Goal: Task Accomplishment & Management: Manage account settings

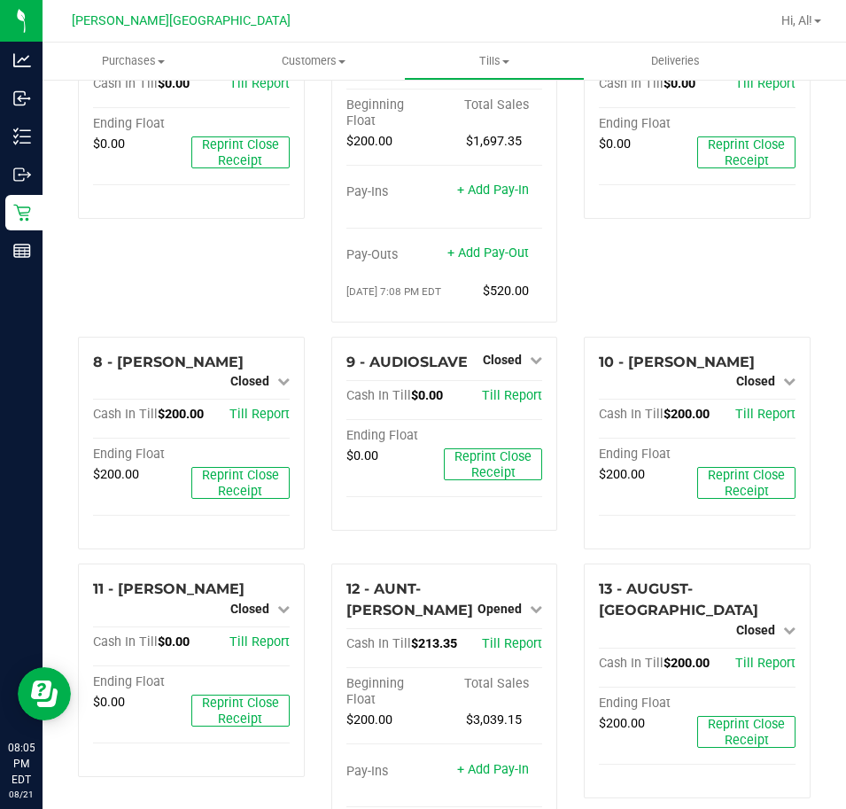
scroll to position [531, 0]
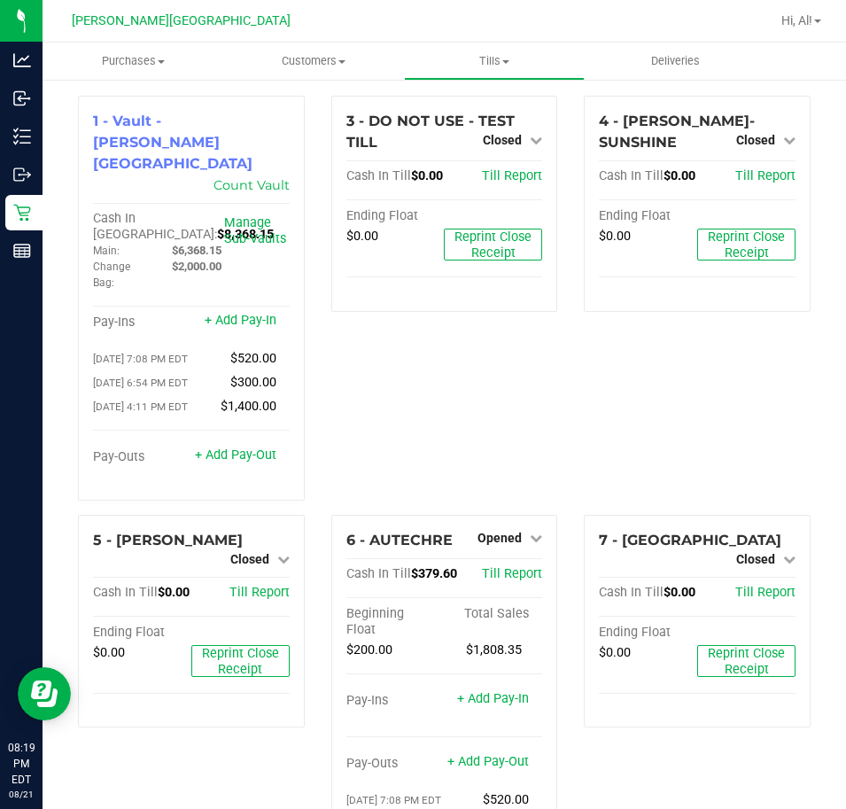
click at [571, 384] on div "4 - AVERY-SUNSHINE Closed Open Till Cash In Till $0.00 Till Report Ending Float…" at bounding box center [696, 305] width 253 height 419
click at [496, 355] on div "3 - DO NOT USE - TEST TILL Closed Open Till Cash In Till $0.00 Till Report Endi…" at bounding box center [444, 305] width 253 height 419
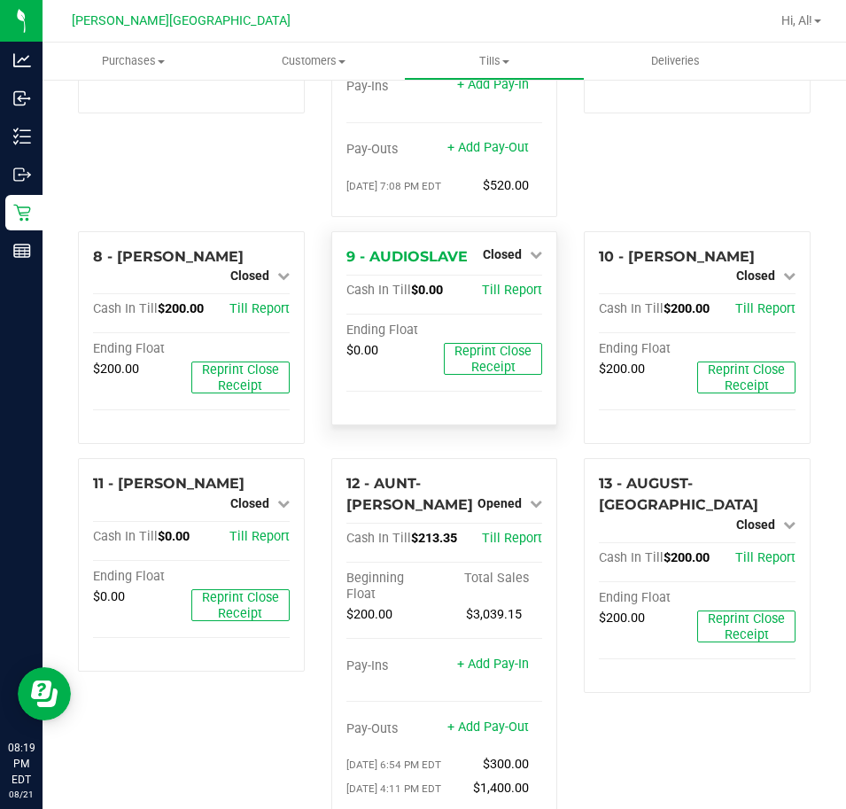
scroll to position [620, 0]
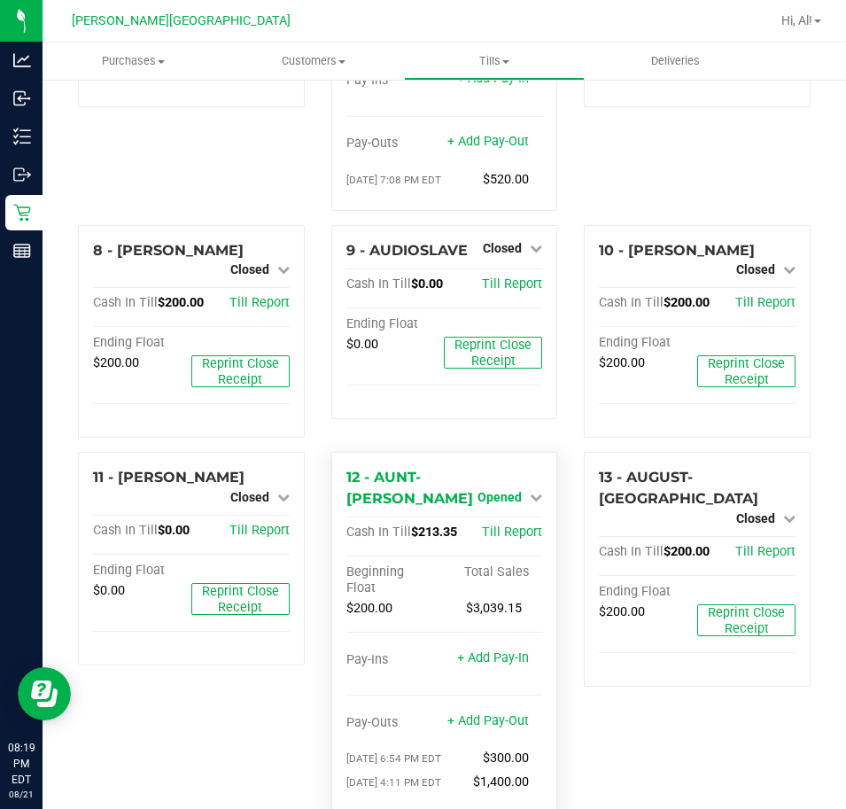
click at [507, 490] on span "Opened" at bounding box center [499, 497] width 44 height 14
click at [513, 526] on link "Close Till" at bounding box center [502, 533] width 48 height 14
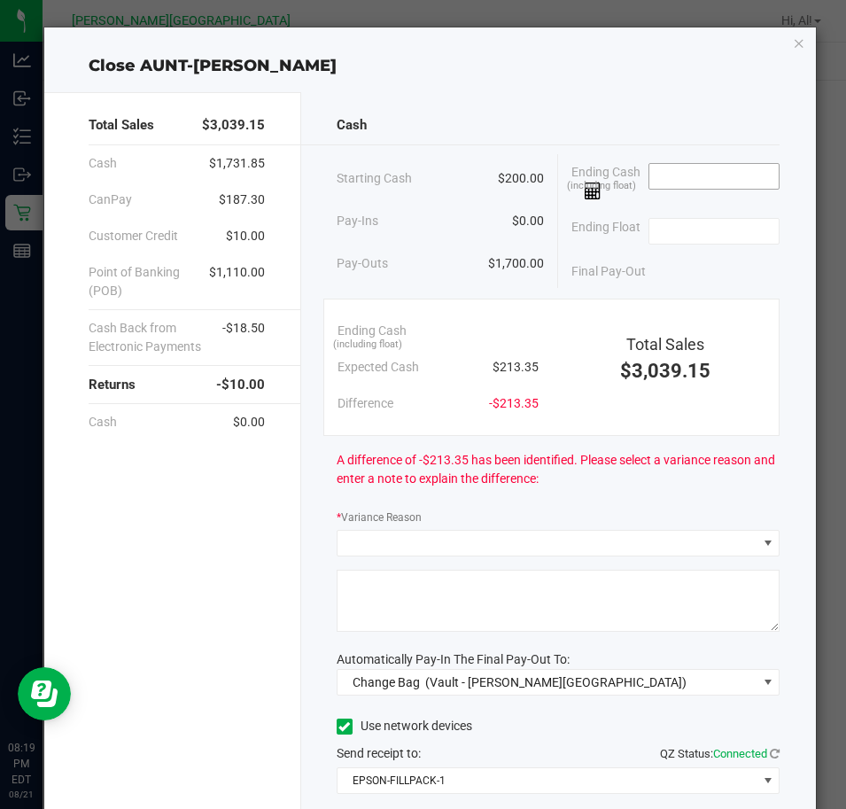
click at [677, 168] on input at bounding box center [714, 176] width 130 height 25
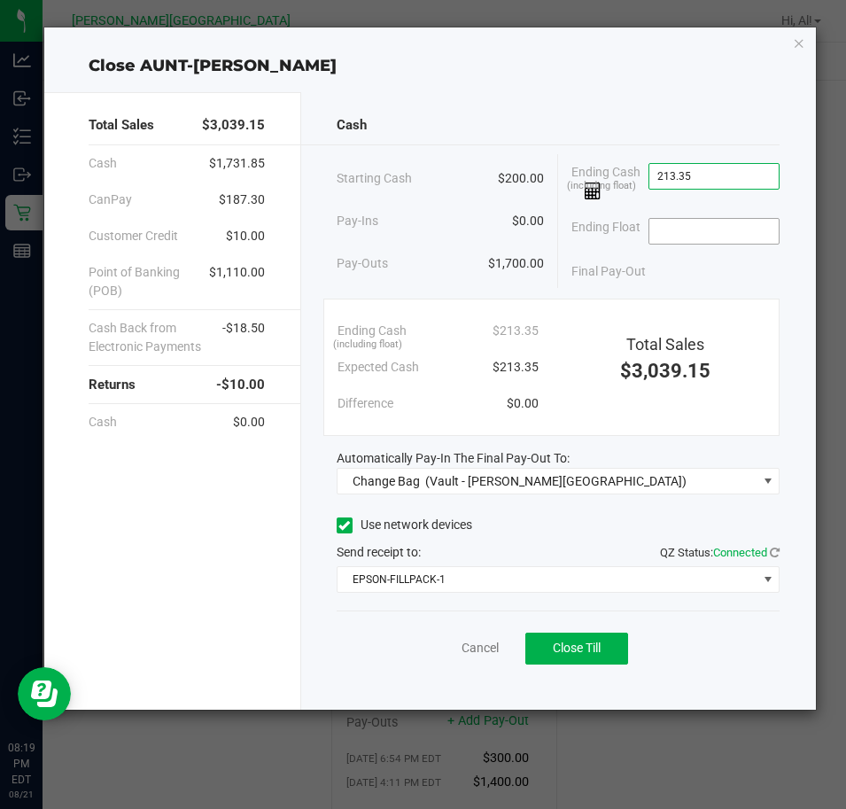
type input "$213.35"
click at [681, 230] on input at bounding box center [714, 231] width 130 height 25
type input "$200.00"
click at [574, 85] on div "Total Sales $3,039.15 Cash $1,731.85 CanPay $187.30 Customer Credit $10.00 Poin…" at bounding box center [429, 393] width 771 height 631
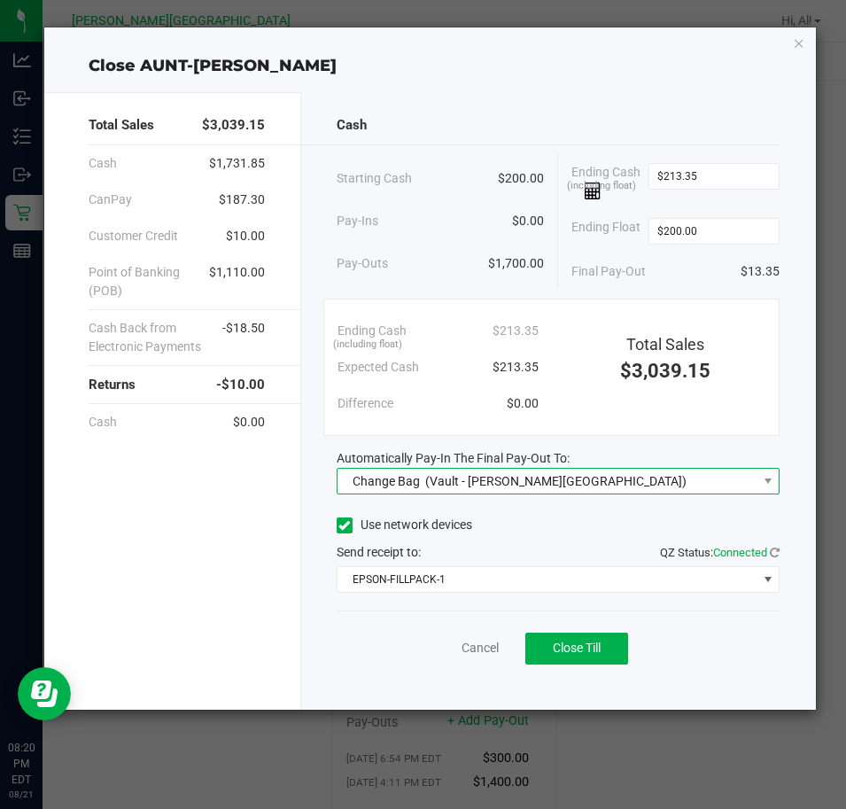
click at [637, 487] on span "Change Bag (Vault - Bonita Springs)" at bounding box center [547, 480] width 420 height 25
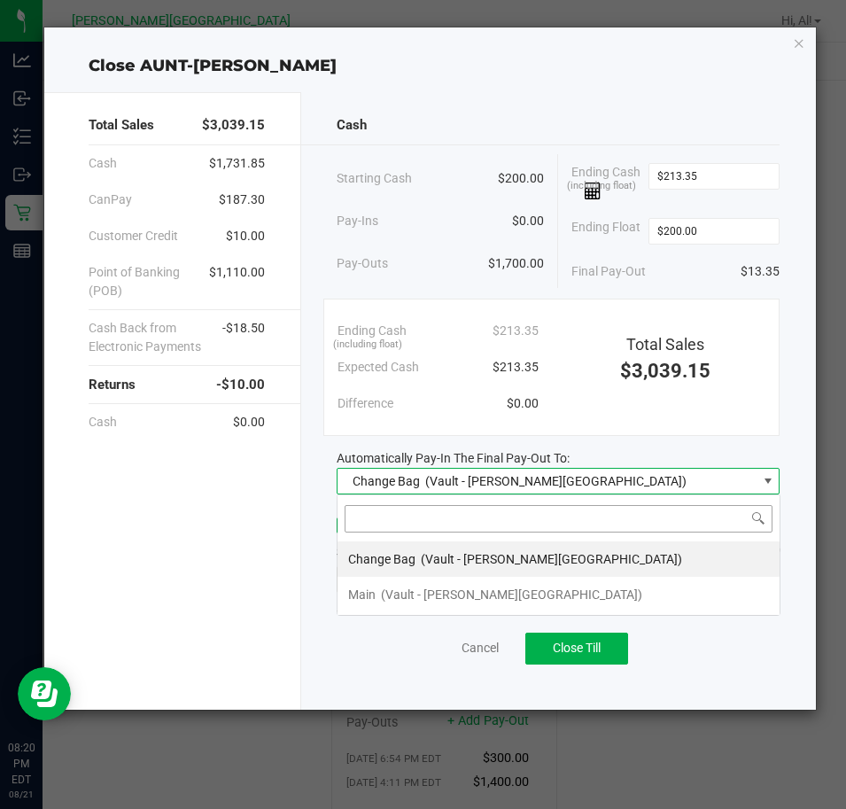
scroll to position [27, 443]
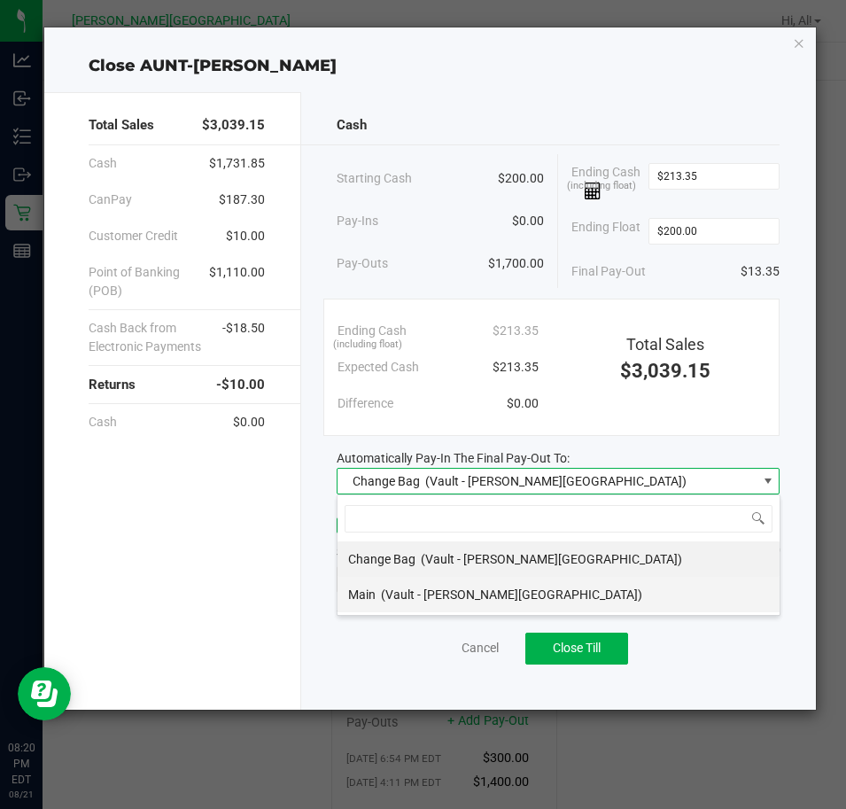
click at [553, 593] on li "Main (Vault - Bonita Springs)" at bounding box center [558, 594] width 442 height 35
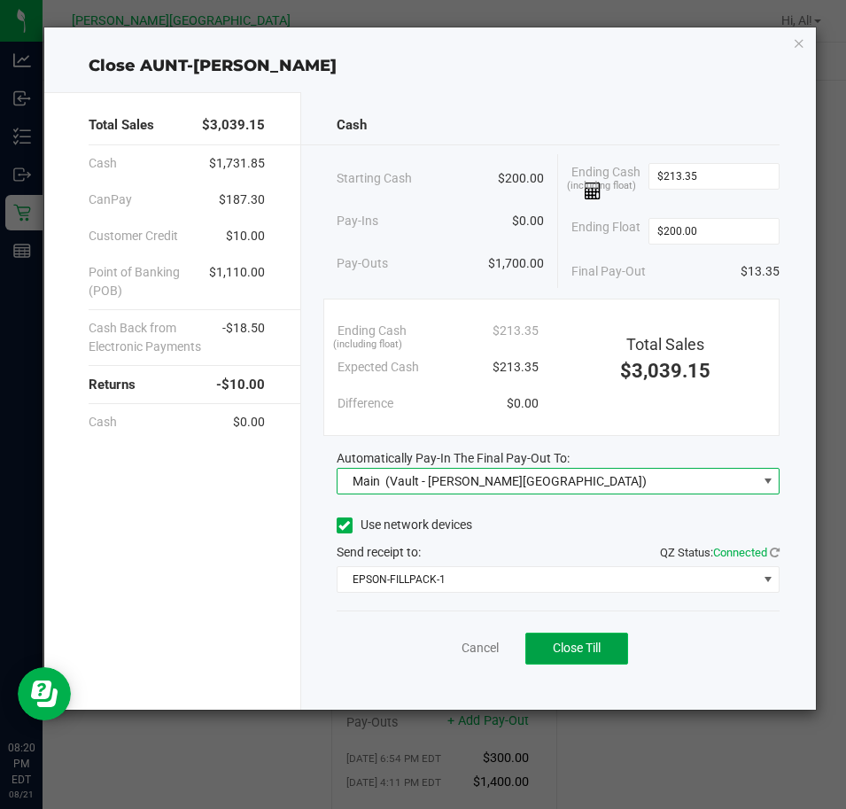
click at [574, 640] on span "Close Till" at bounding box center [577, 647] width 48 height 14
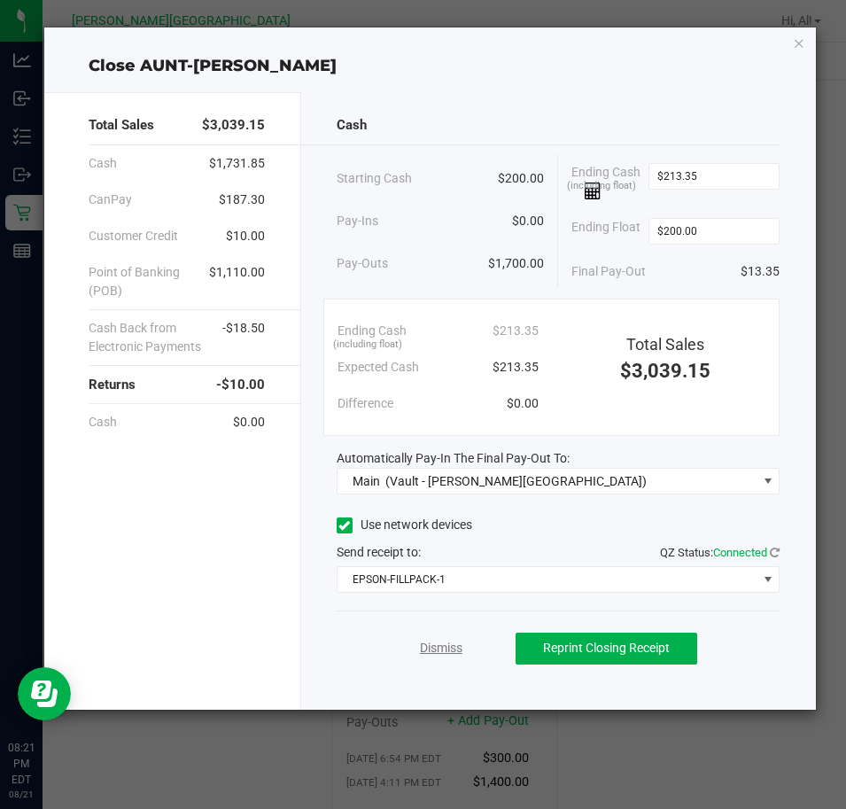
click at [457, 647] on link "Dismiss" at bounding box center [441, 648] width 43 height 19
